Goal: Navigation & Orientation: Go to known website

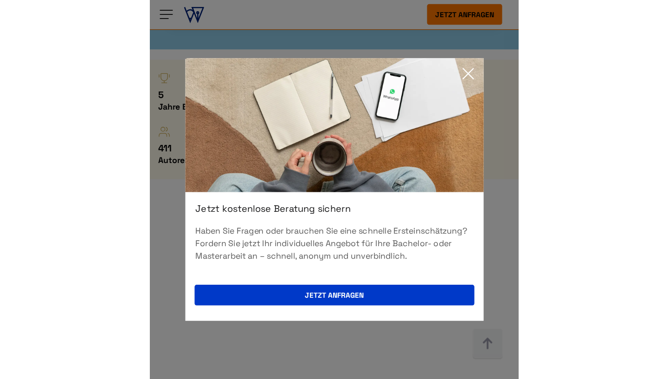
scroll to position [596, 0]
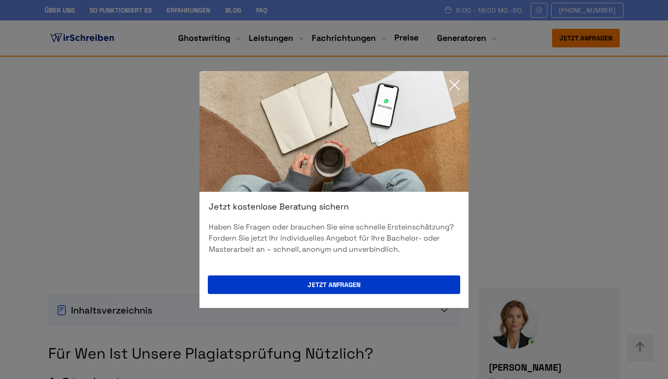
click at [332, 85] on icon at bounding box center [455, 85] width 19 height 19
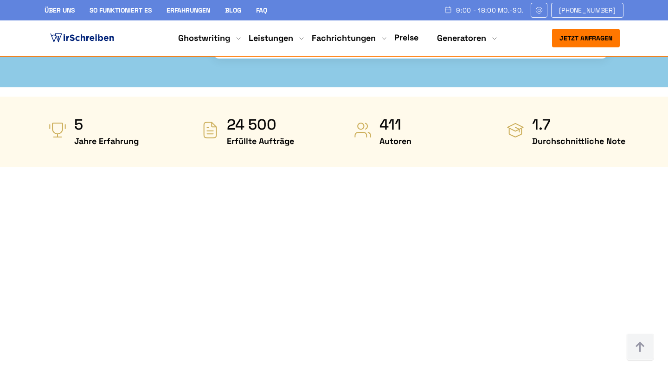
scroll to position [461, 0]
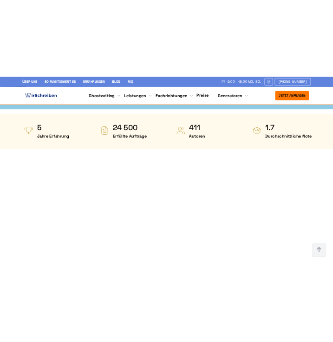
scroll to position [459, 0]
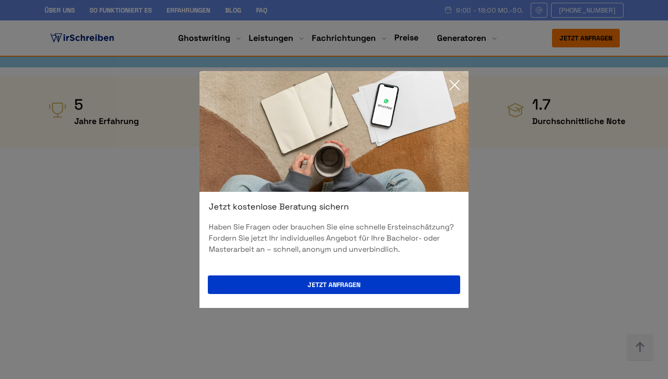
click at [448, 91] on icon at bounding box center [455, 85] width 19 height 19
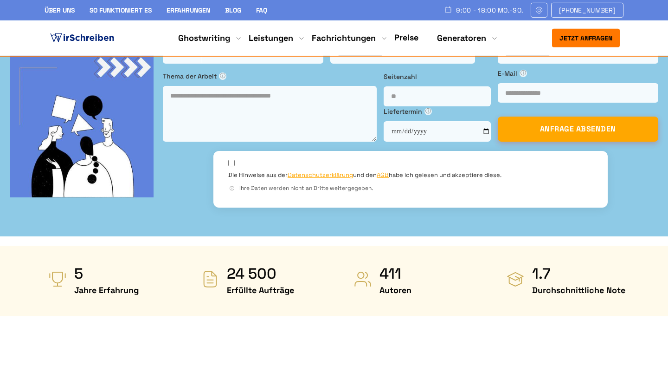
scroll to position [422, 0]
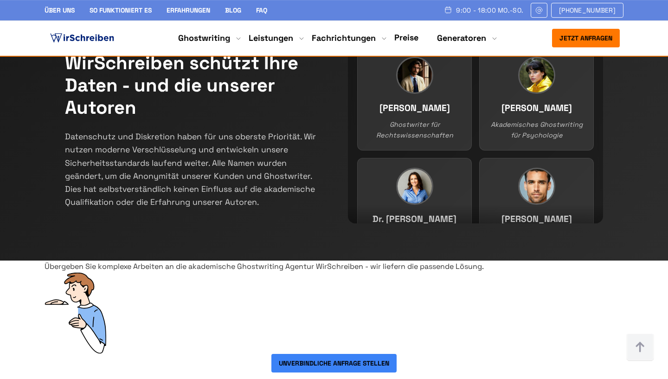
scroll to position [217, 0]
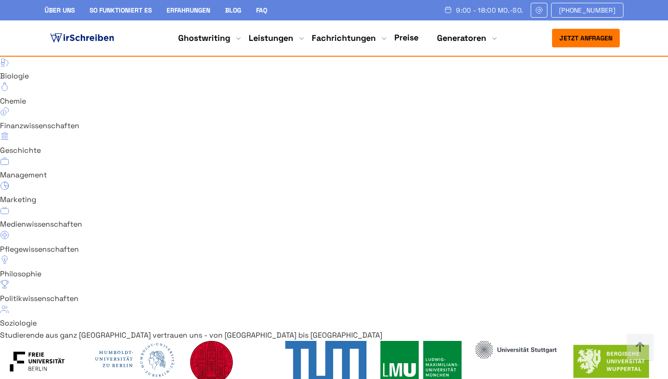
scroll to position [6521, 0]
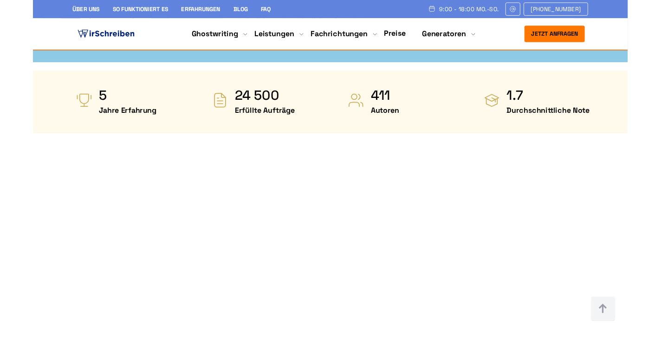
scroll to position [444, 0]
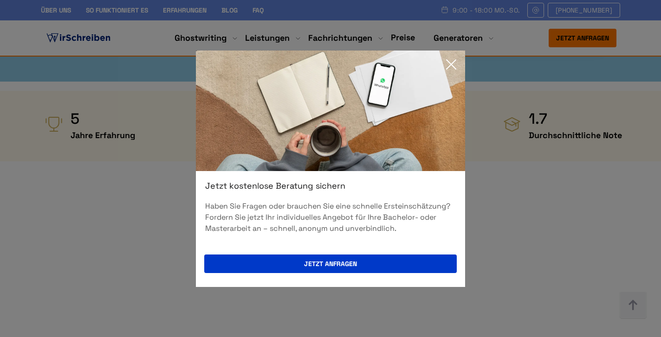
click at [455, 57] on icon at bounding box center [451, 64] width 19 height 19
